Goal: Task Accomplishment & Management: Manage account settings

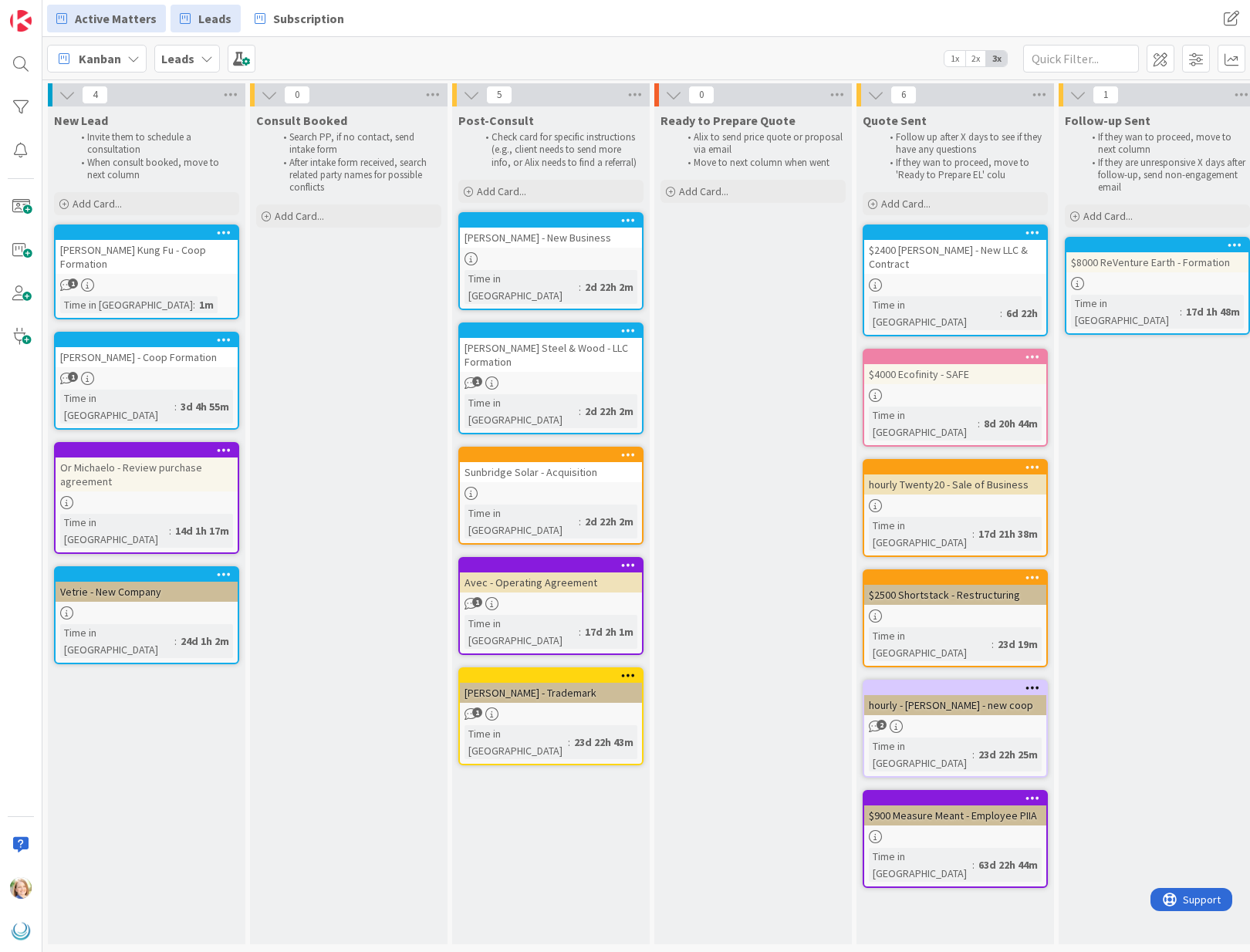
click at [74, 25] on span "Active Matters" at bounding box center [115, 19] width 82 height 19
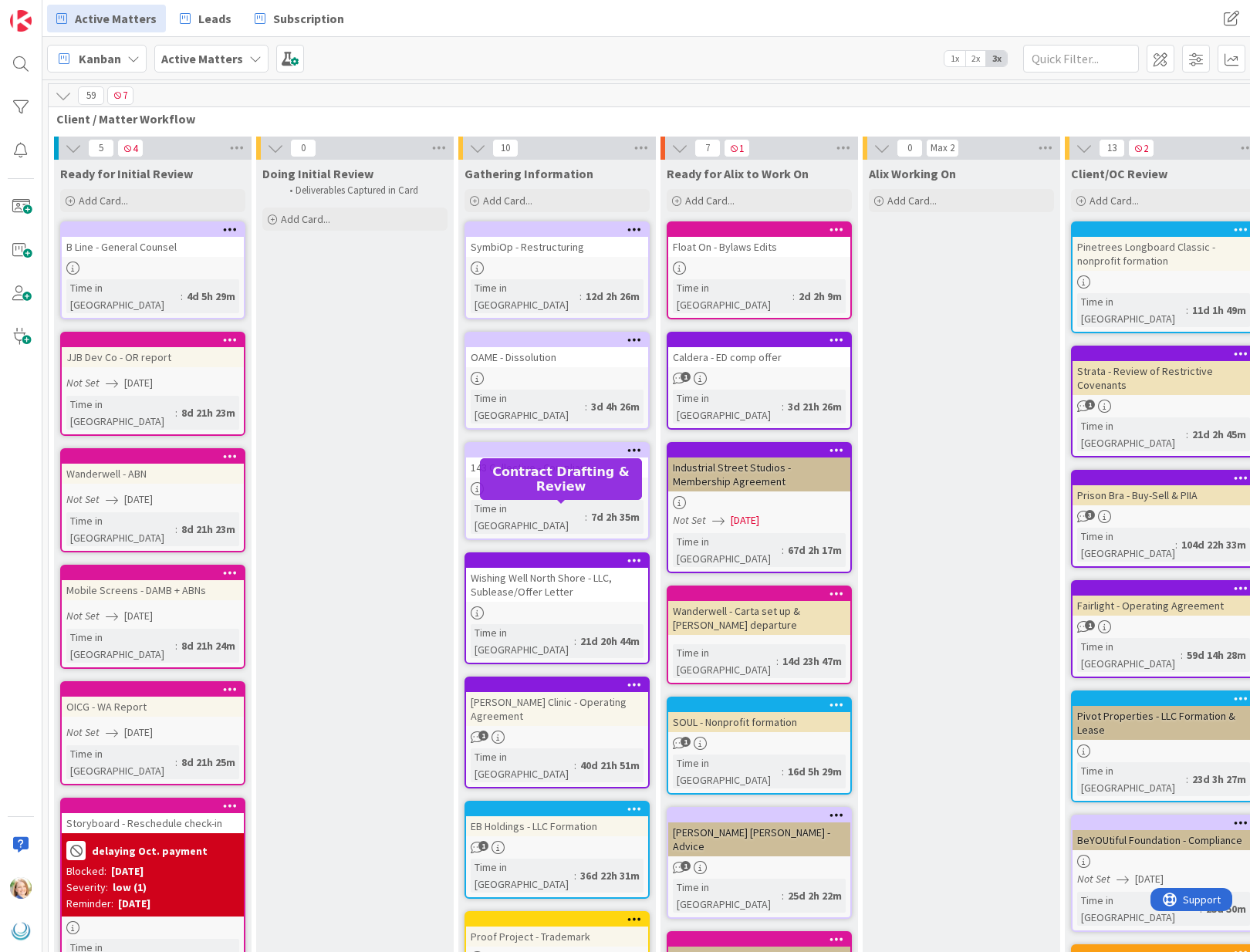
click at [568, 555] on div at bounding box center [560, 561] width 175 height 11
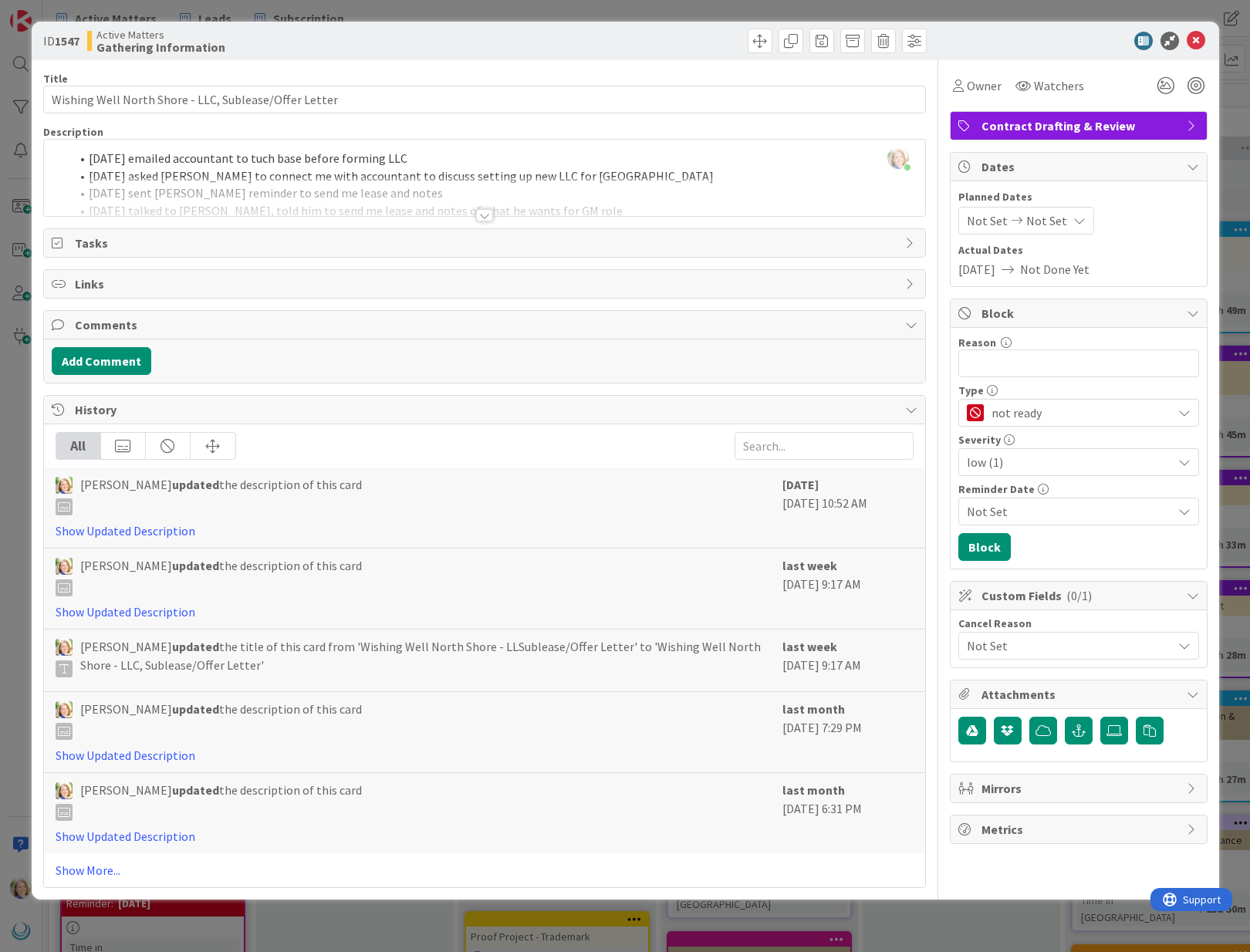
click at [416, 210] on div at bounding box center [484, 196] width 881 height 39
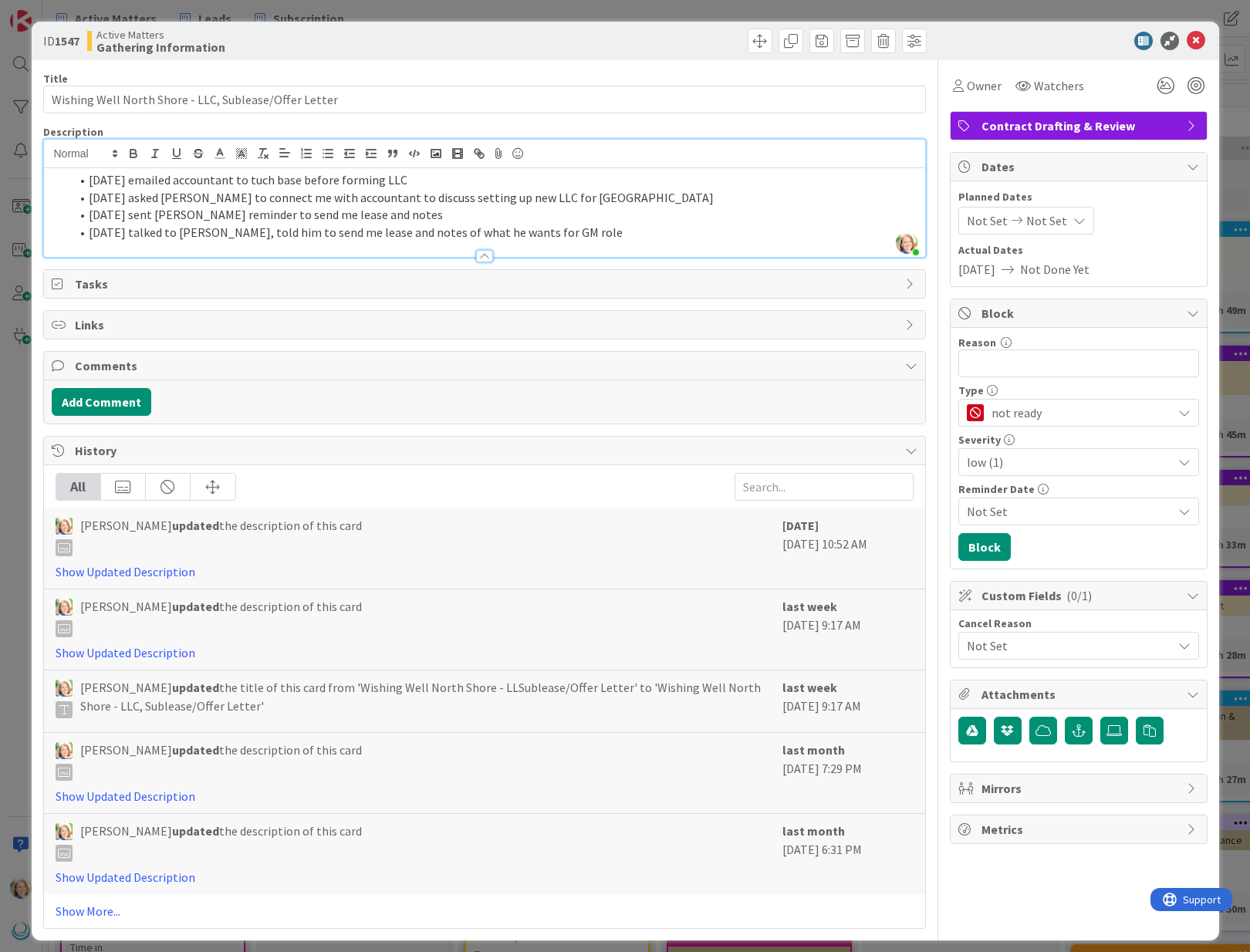
click at [86, 181] on li "[DATE] emailed accountant to tuch base before forming LLC" at bounding box center [493, 179] width 847 height 18
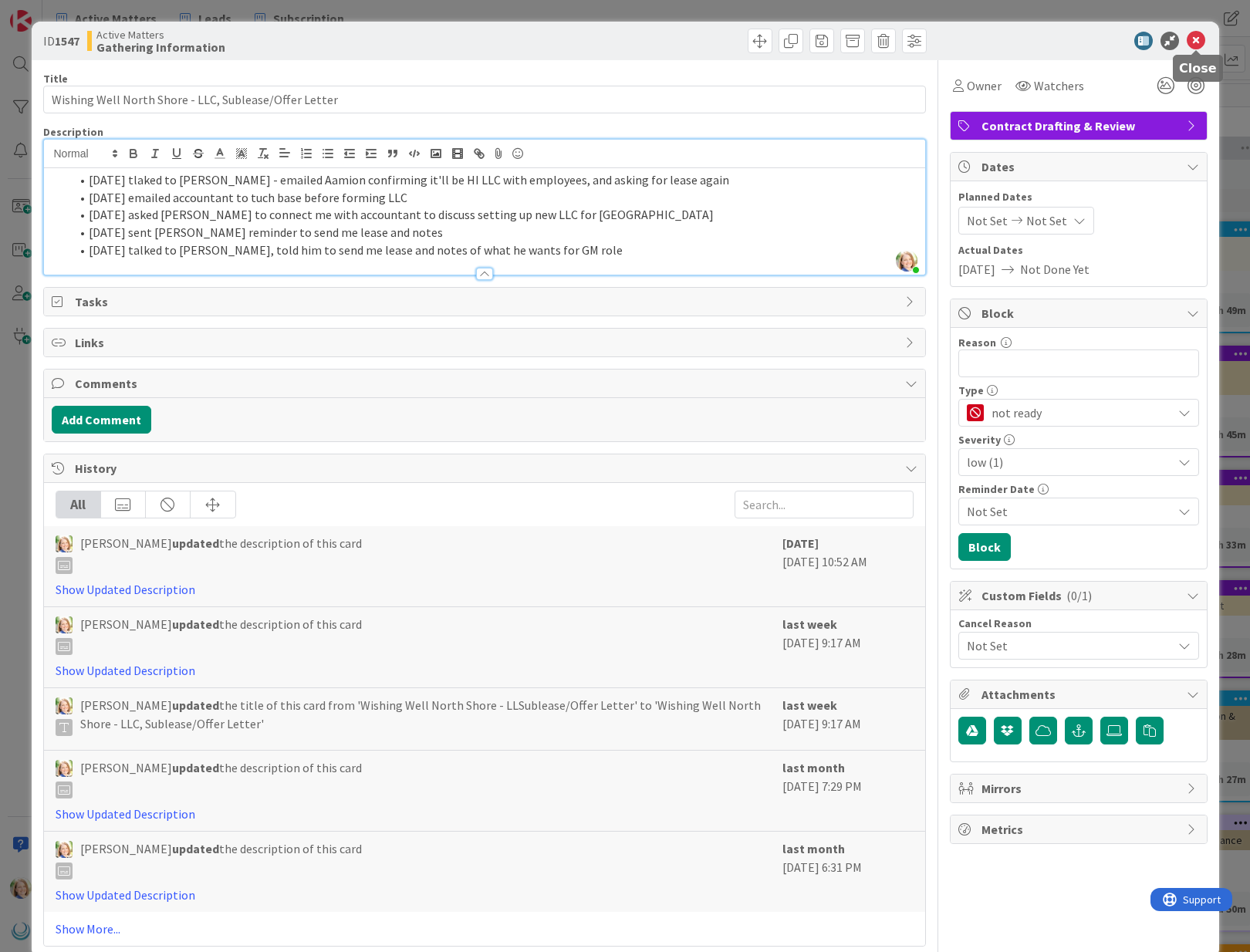
click at [1194, 41] on icon at bounding box center [1196, 41] width 19 height 19
